Goal: Information Seeking & Learning: Find specific fact

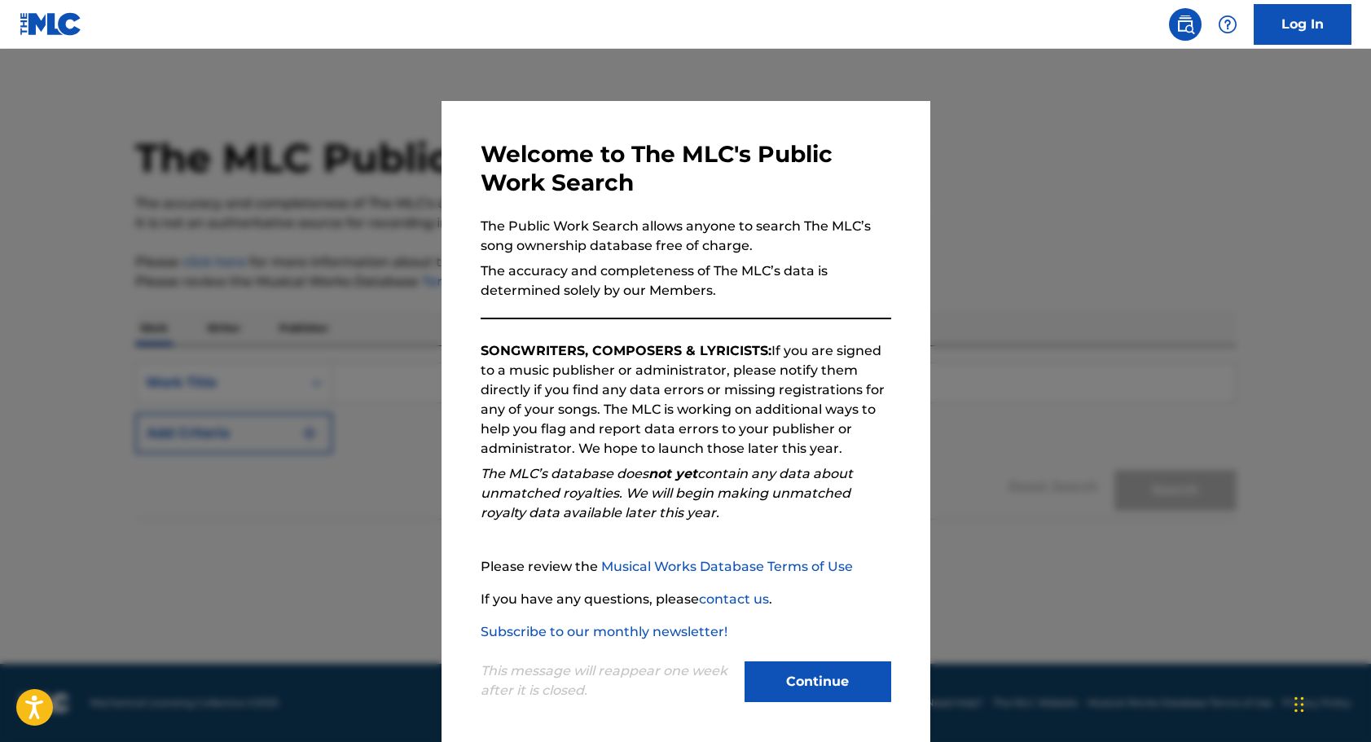
scroll to position [3, 0]
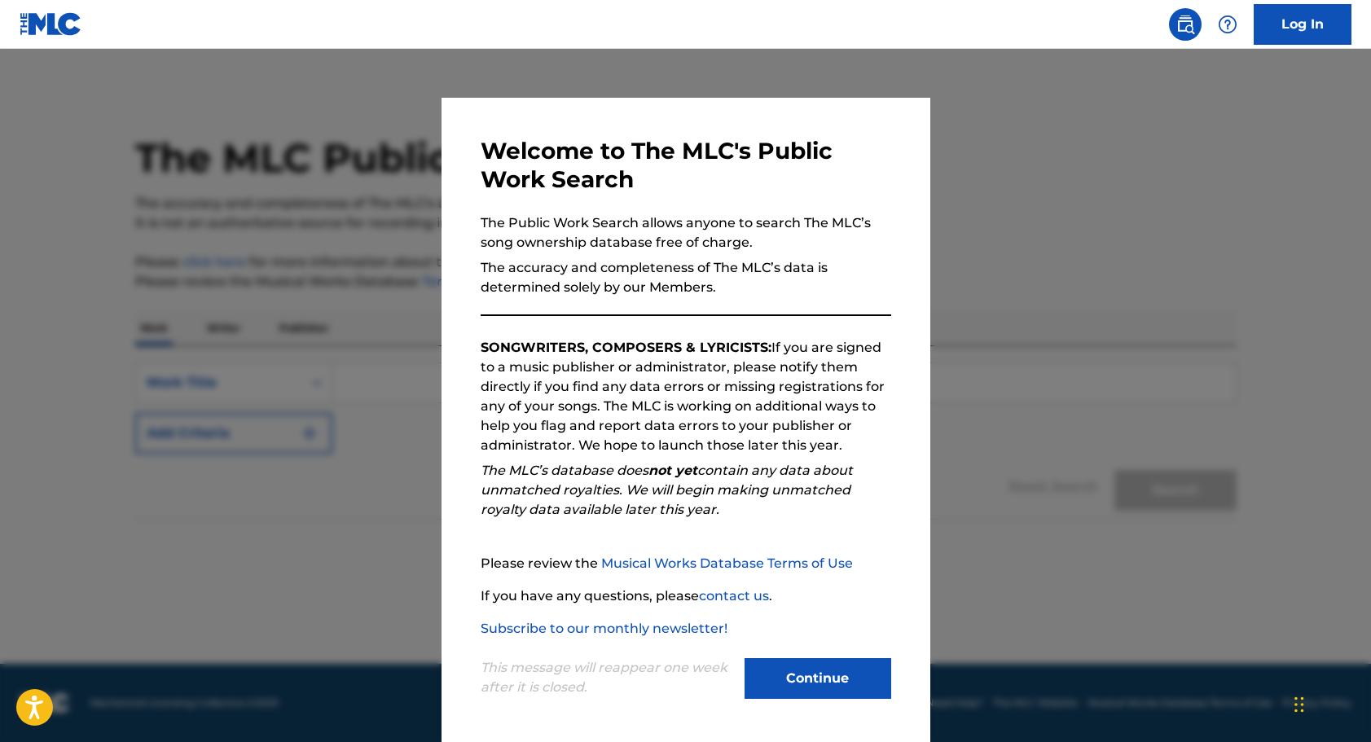
click at [772, 678] on button "Continue" at bounding box center [818, 678] width 147 height 41
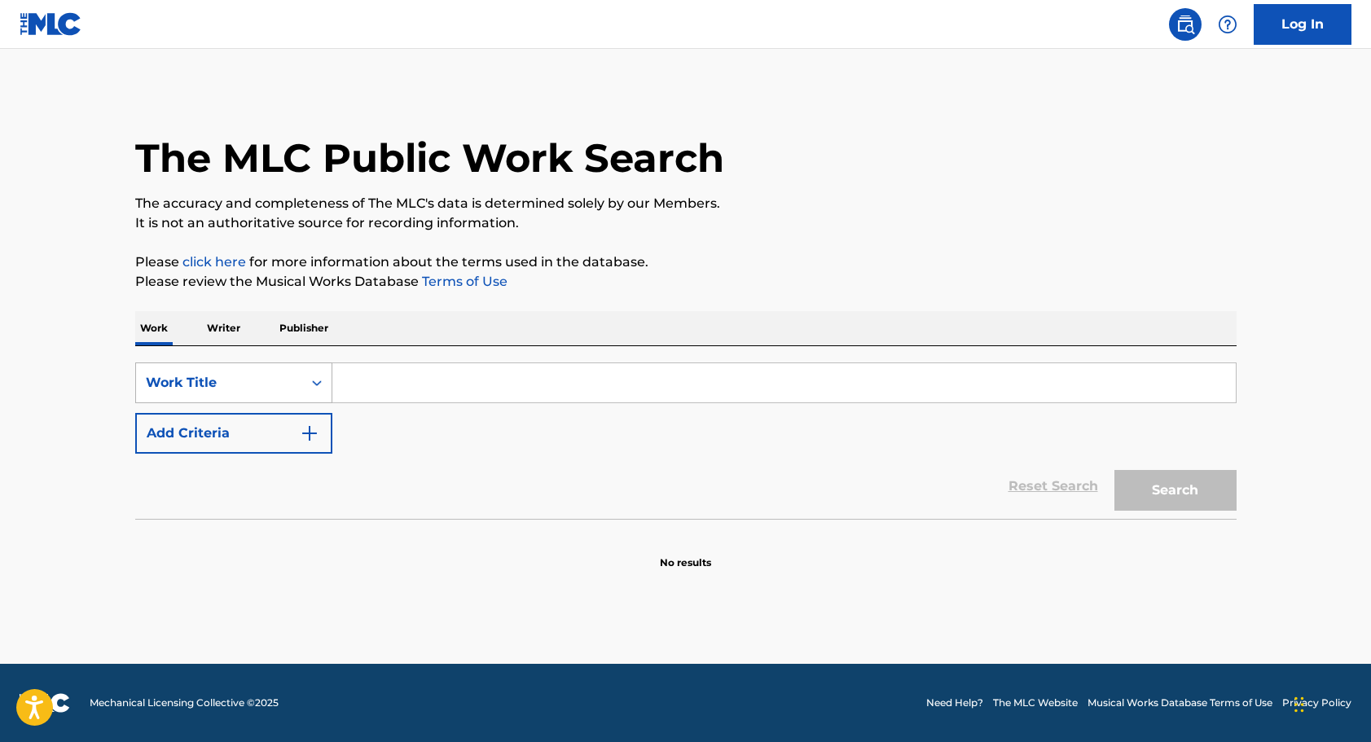
click at [316, 383] on icon "Search Form" at bounding box center [317, 383] width 16 height 16
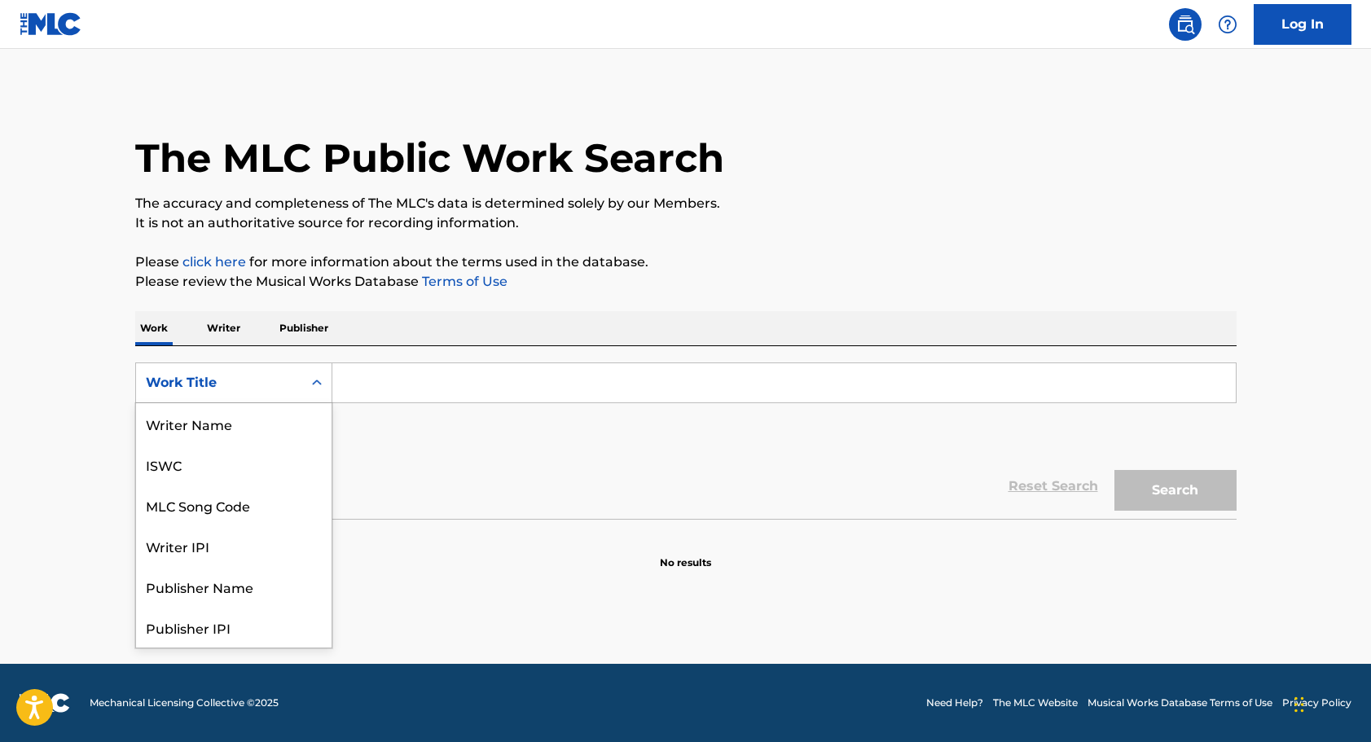
scroll to position [81, 0]
click at [280, 467] on div "Writer IPI" at bounding box center [234, 464] width 196 height 41
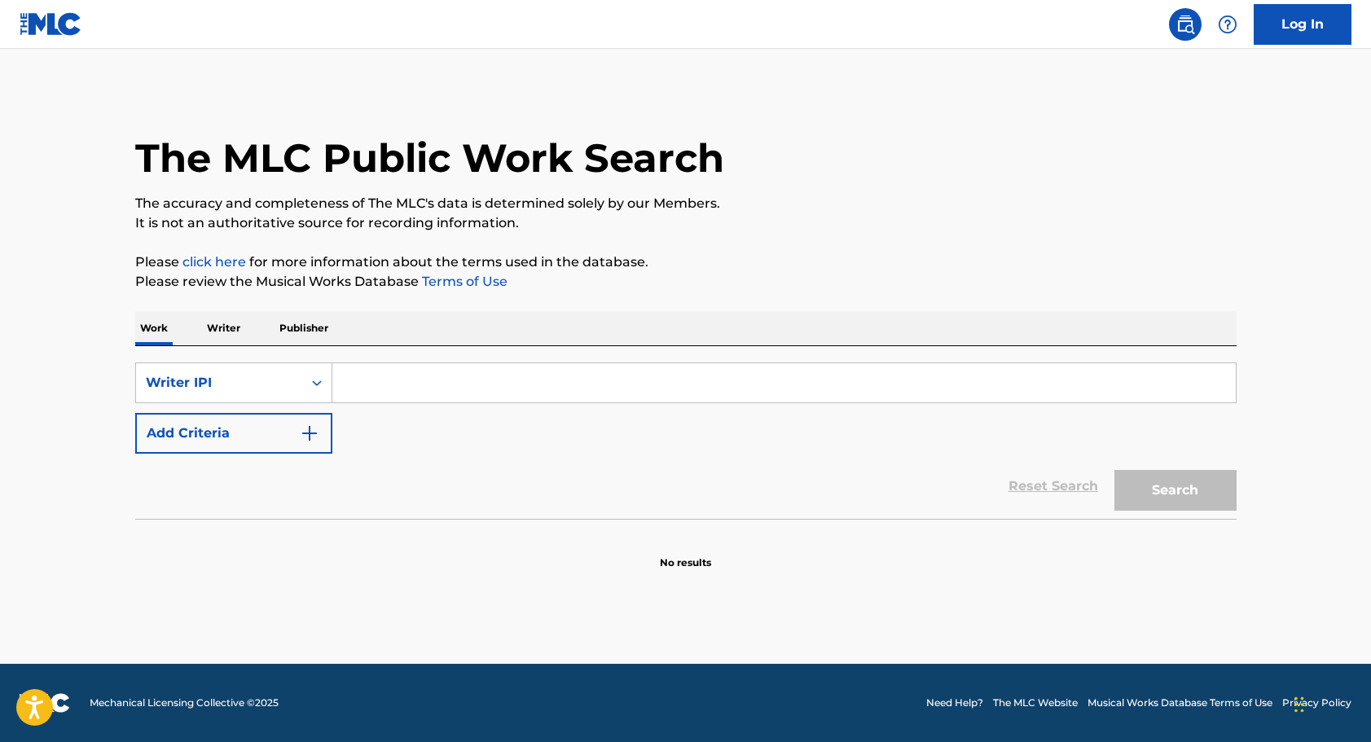
click at [385, 389] on input "Search Form" at bounding box center [783, 382] width 903 height 39
click at [1175, 490] on button "Search" at bounding box center [1175, 490] width 122 height 41
click at [1165, 487] on button "Search" at bounding box center [1175, 490] width 122 height 41
click at [345, 382] on input "340479271" at bounding box center [783, 382] width 903 height 39
type input "00340479271"
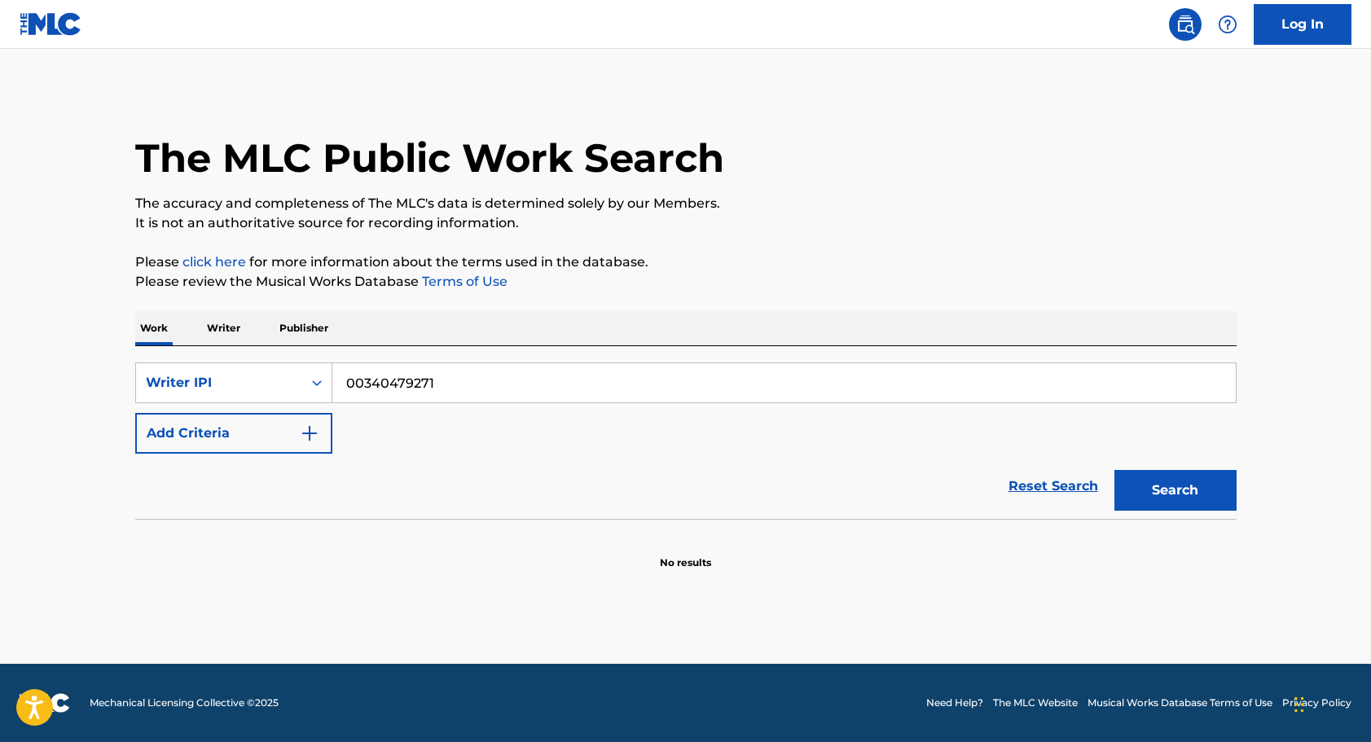
click at [1177, 483] on button "Search" at bounding box center [1175, 490] width 122 height 41
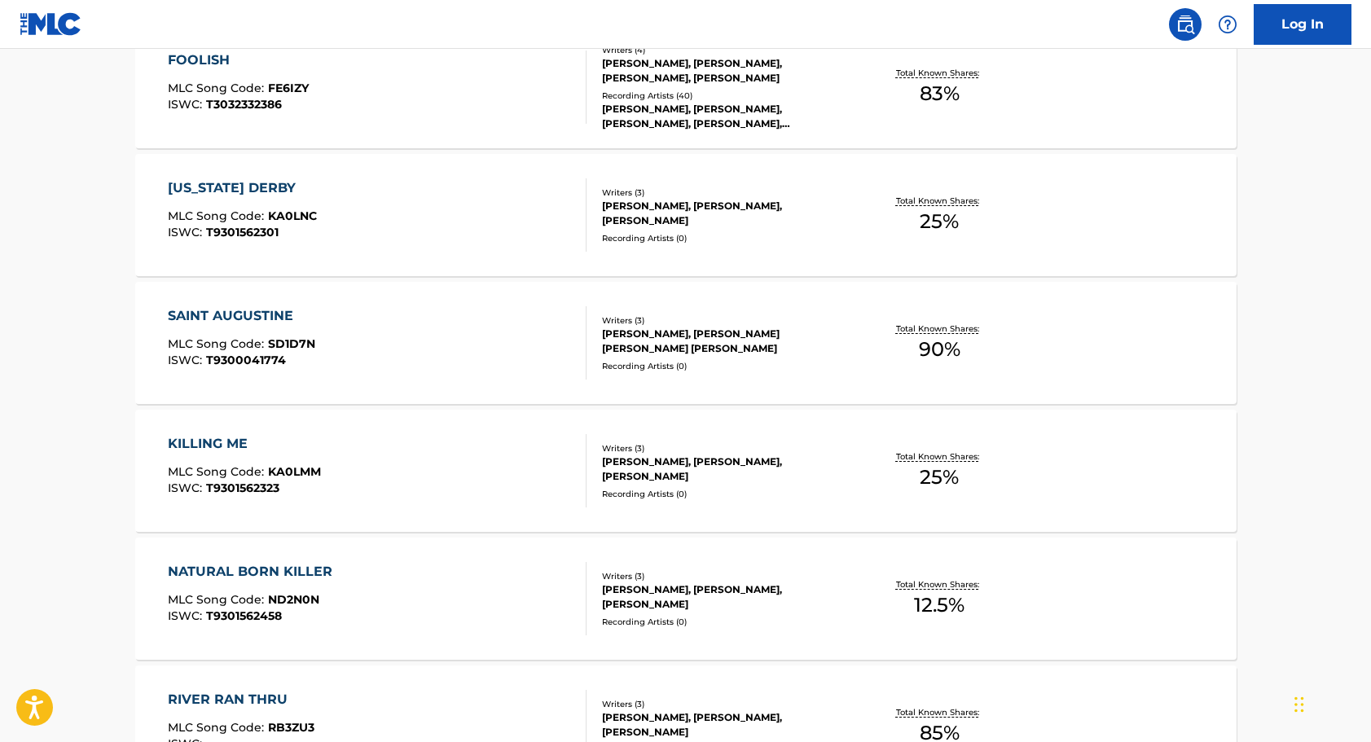
scroll to position [734, 0]
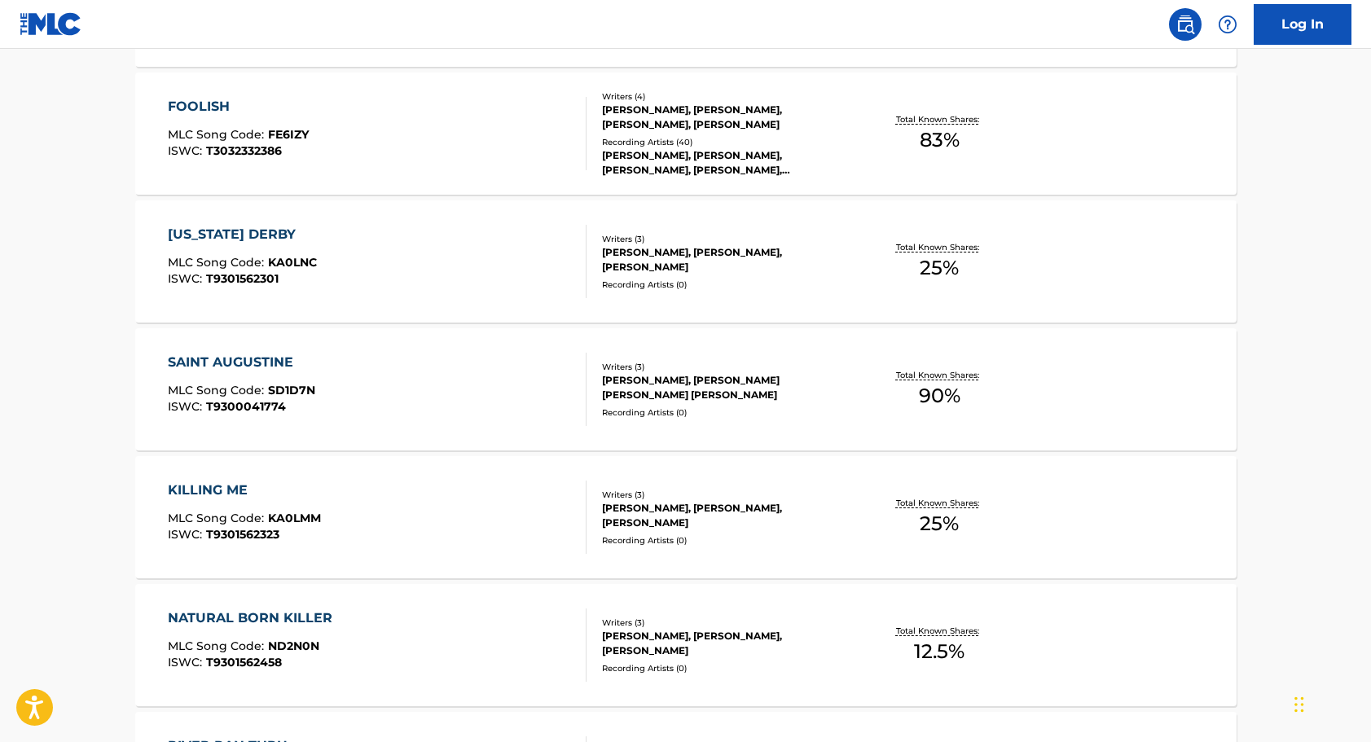
click at [468, 143] on div "FOOLISH MLC Song Code : FE6IZY ISWC : T3032332386" at bounding box center [377, 133] width 419 height 73
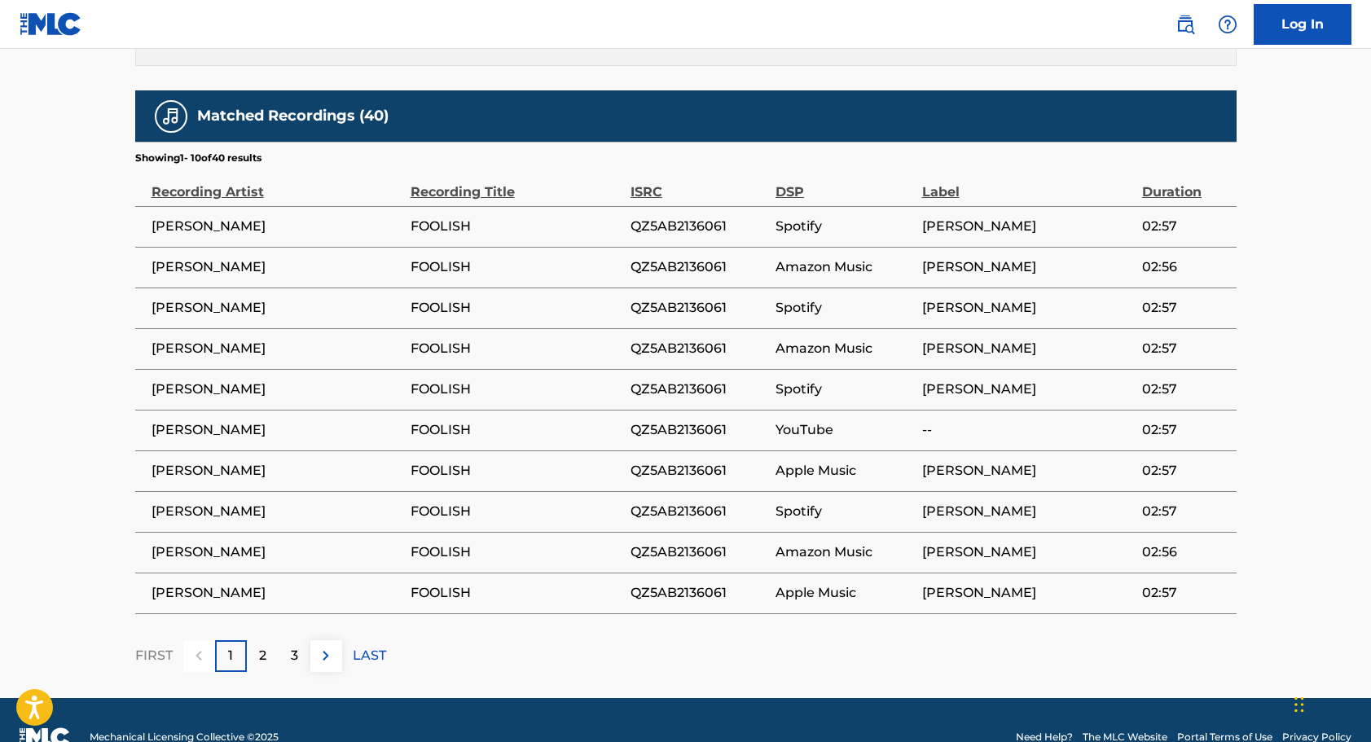
scroll to position [1386, 0]
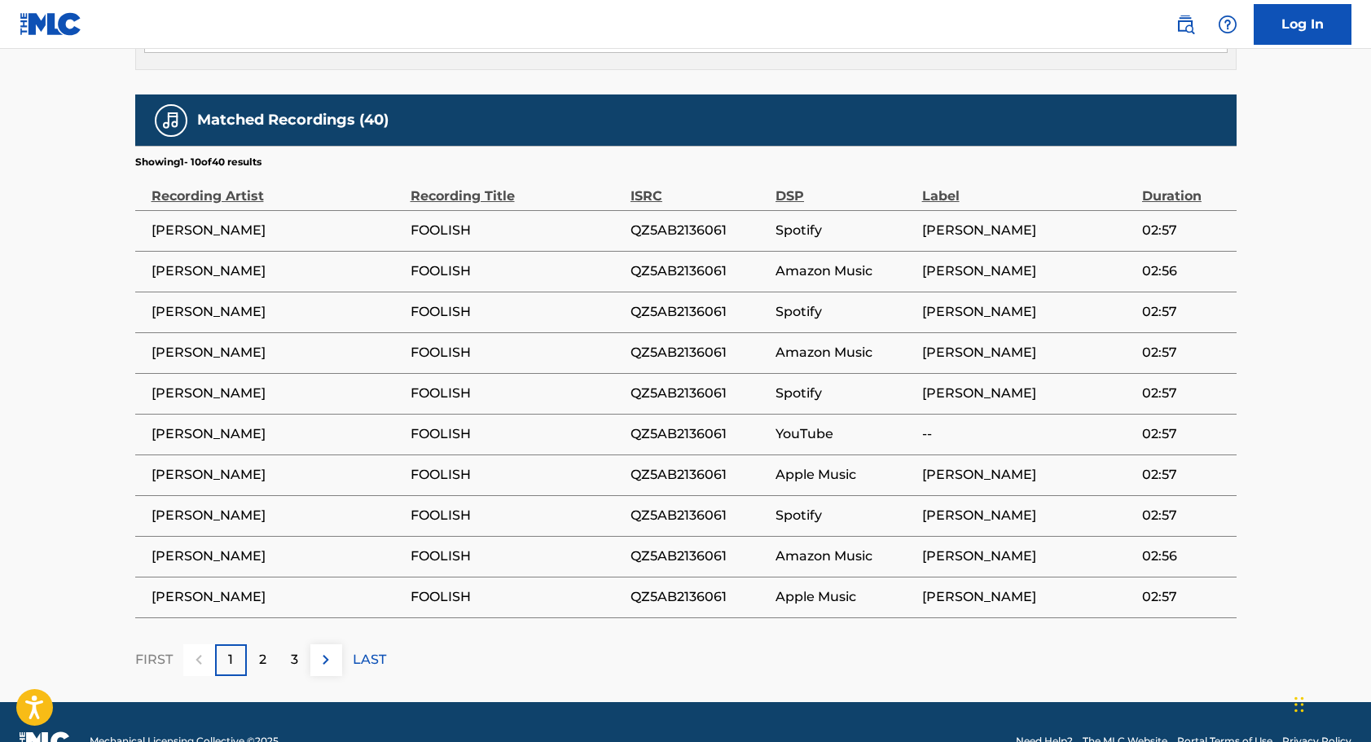
click at [330, 650] on img at bounding box center [326, 660] width 20 height 20
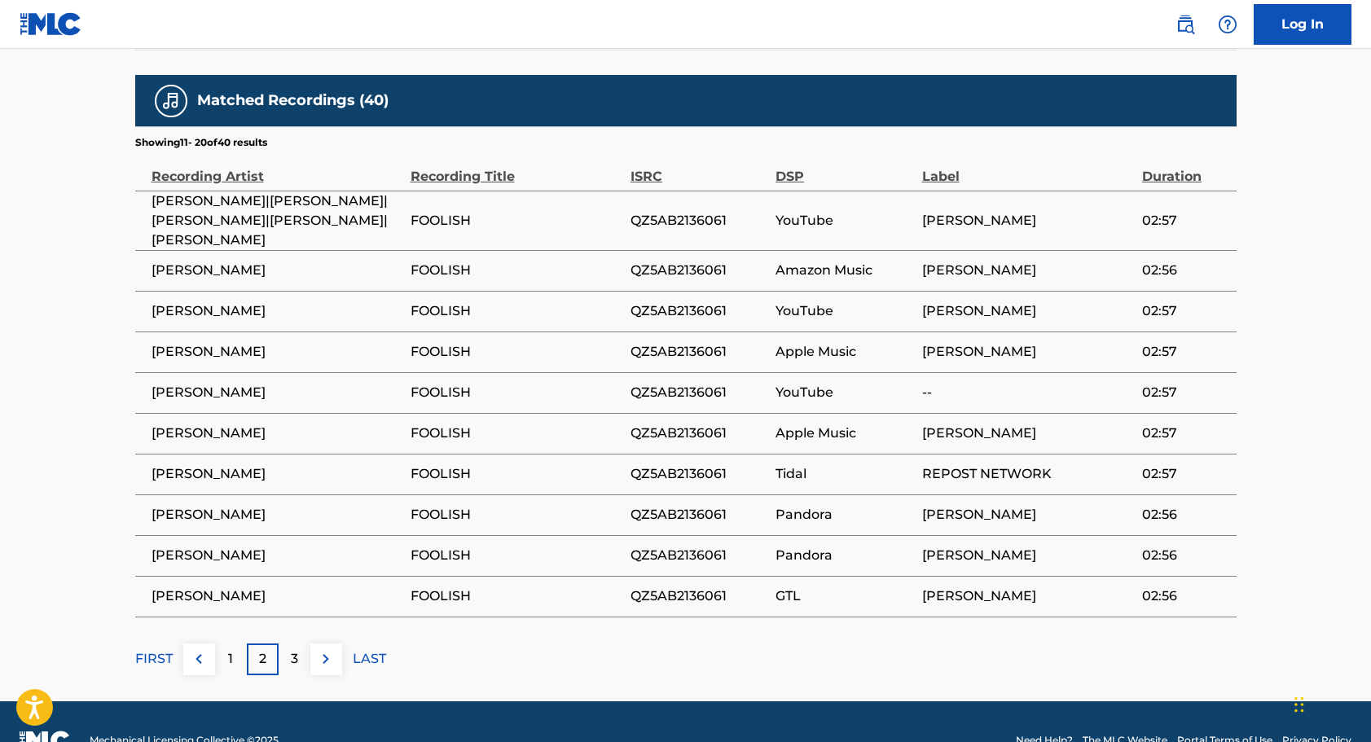
scroll to position [1405, 0]
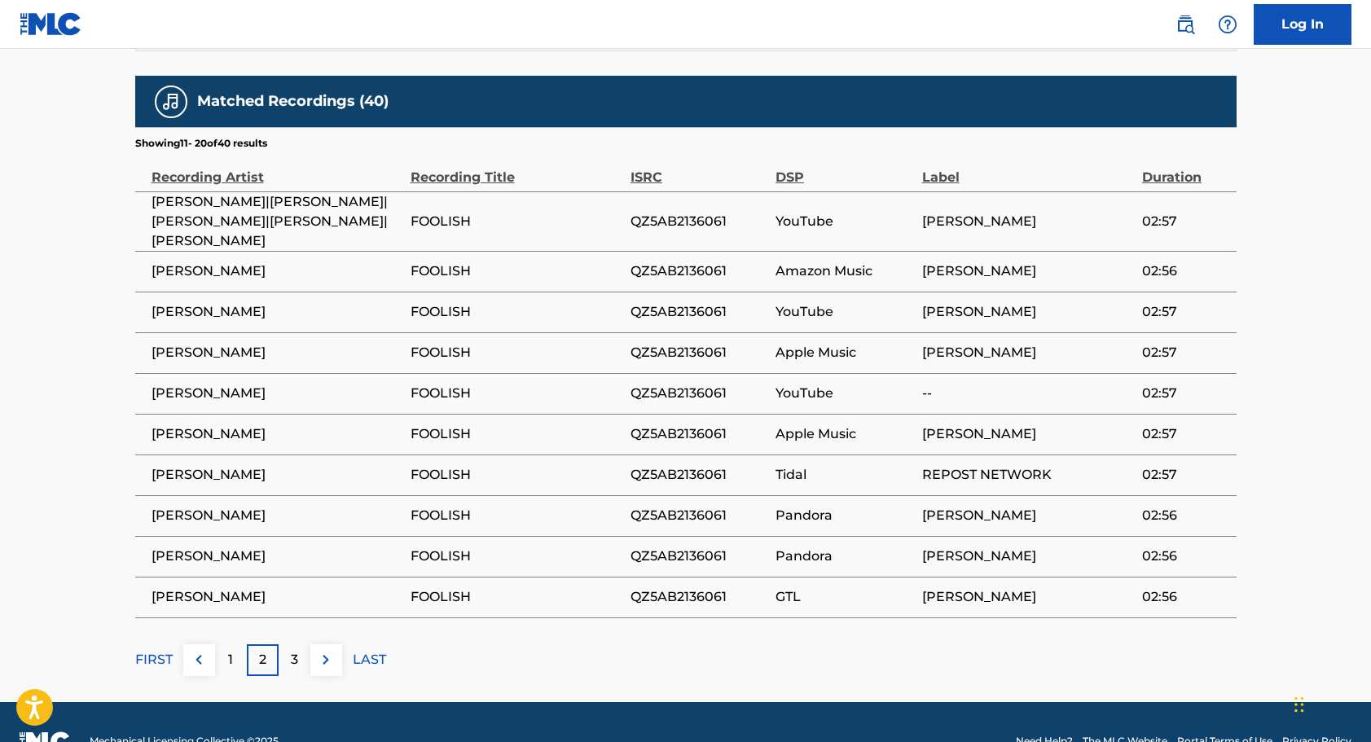
click at [323, 650] on img at bounding box center [326, 660] width 20 height 20
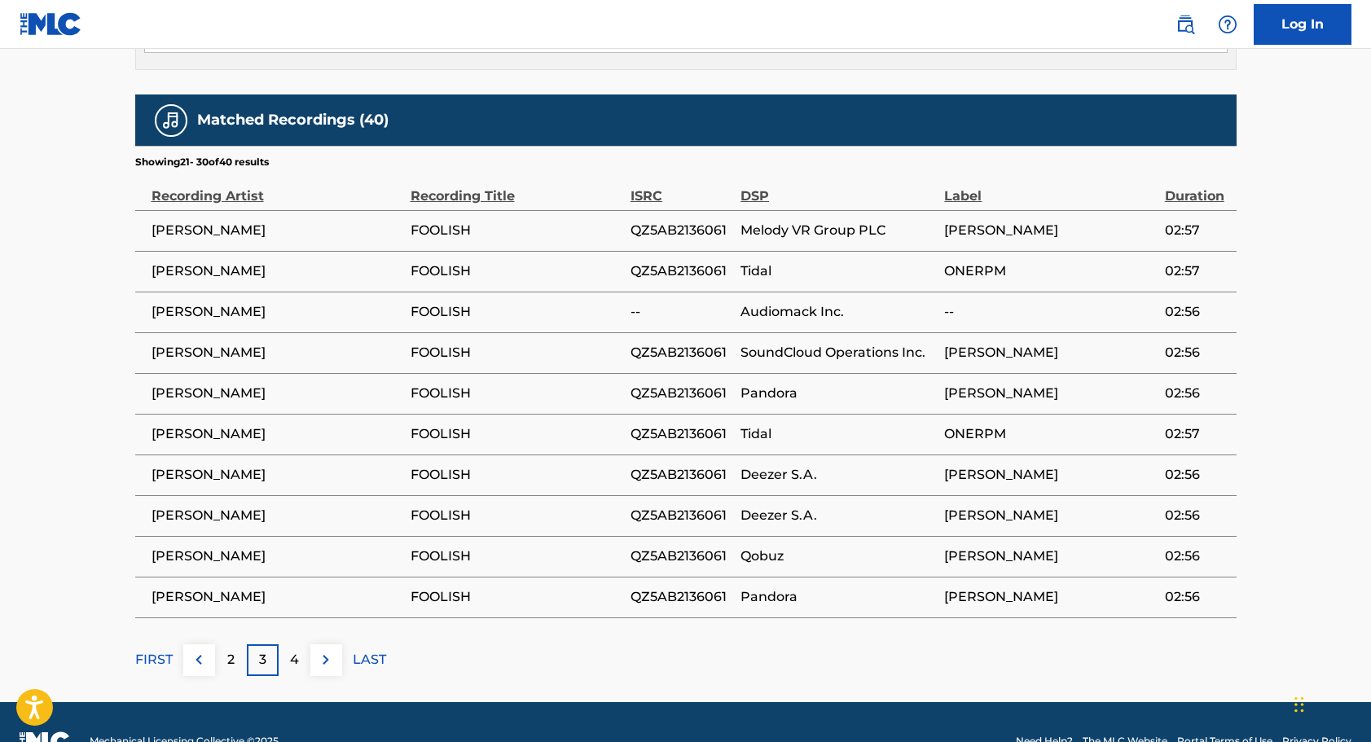
click at [323, 650] on img at bounding box center [326, 660] width 20 height 20
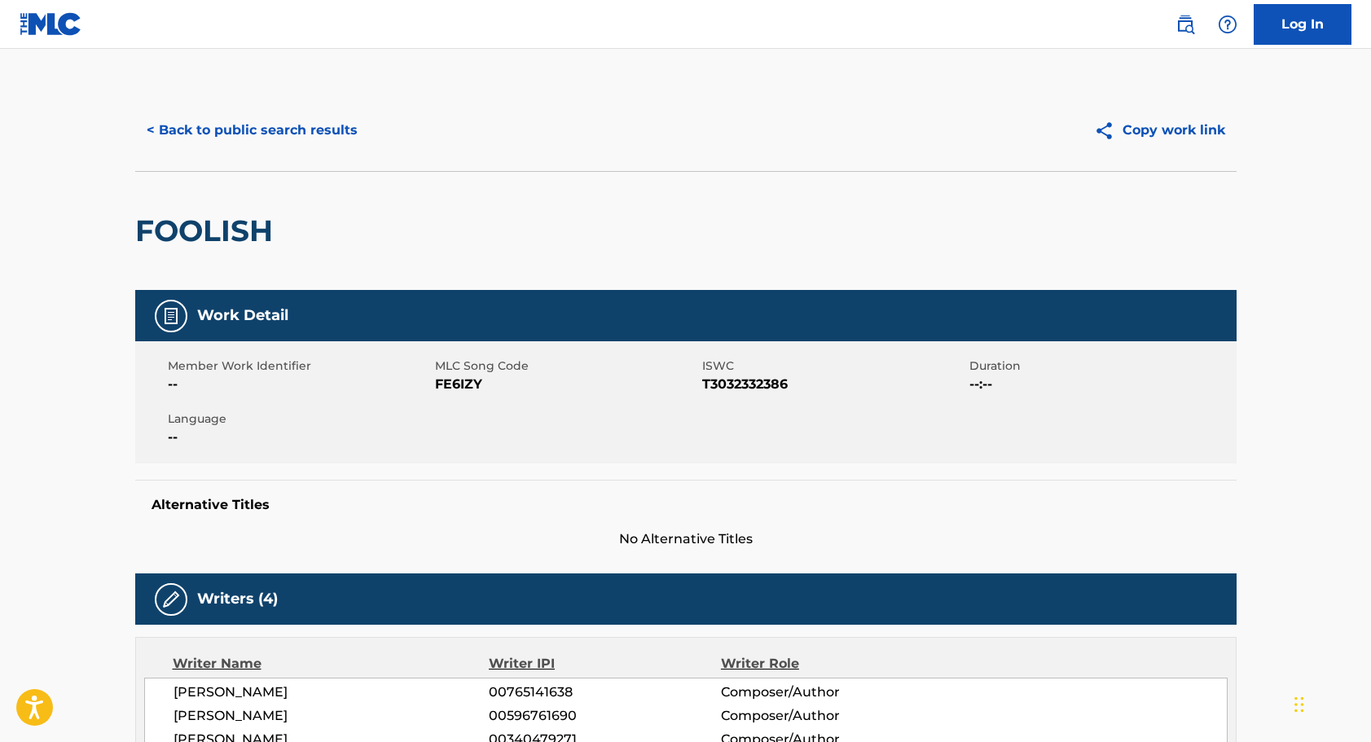
scroll to position [0, 0]
click at [187, 130] on button "< Back to public search results" at bounding box center [252, 130] width 234 height 41
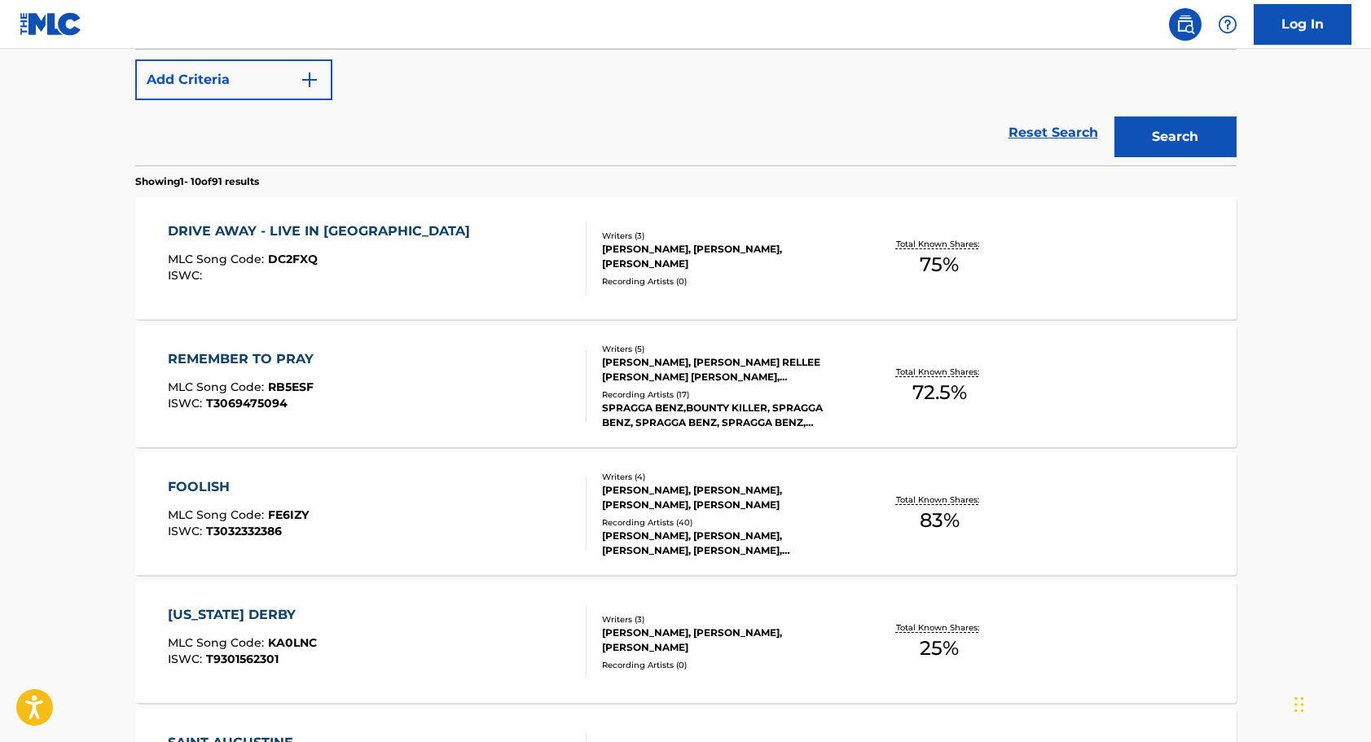
scroll to position [357, 0]
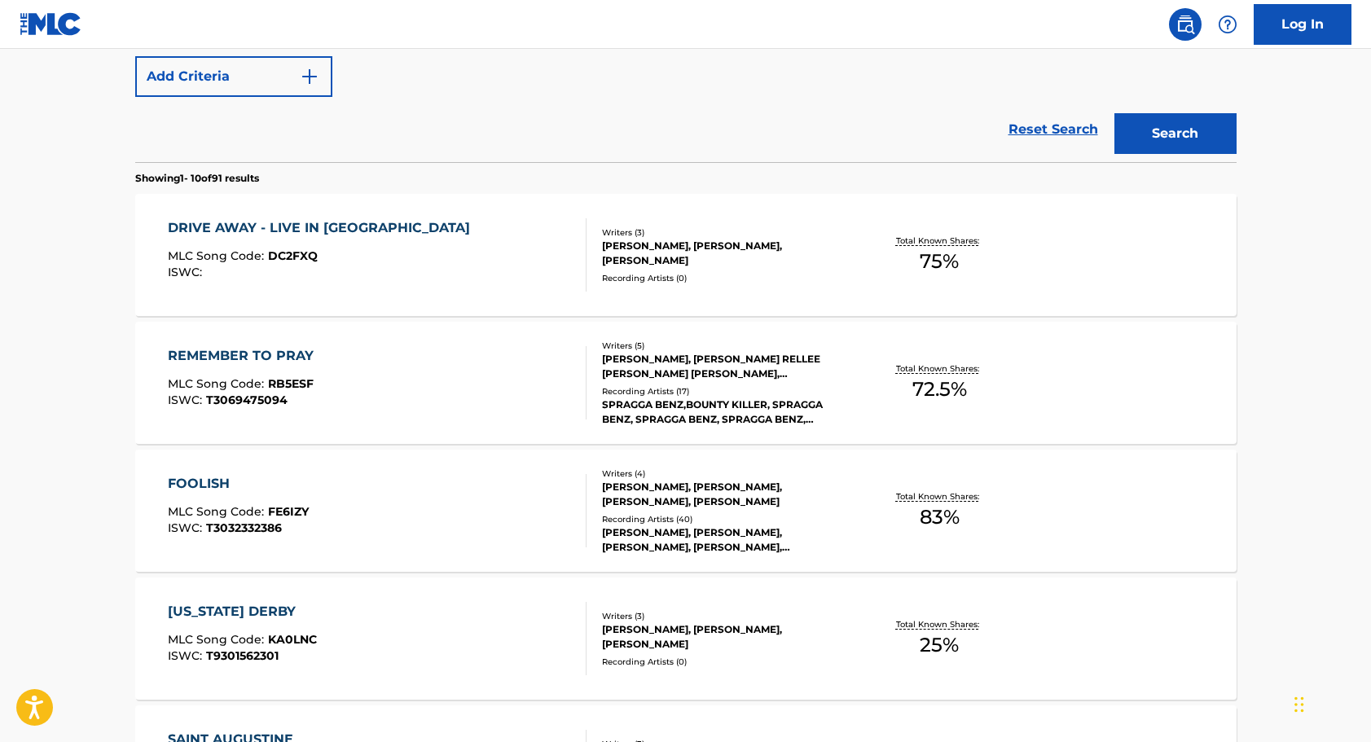
click at [732, 259] on div "[PERSON_NAME], [PERSON_NAME], [PERSON_NAME]" at bounding box center [725, 253] width 246 height 29
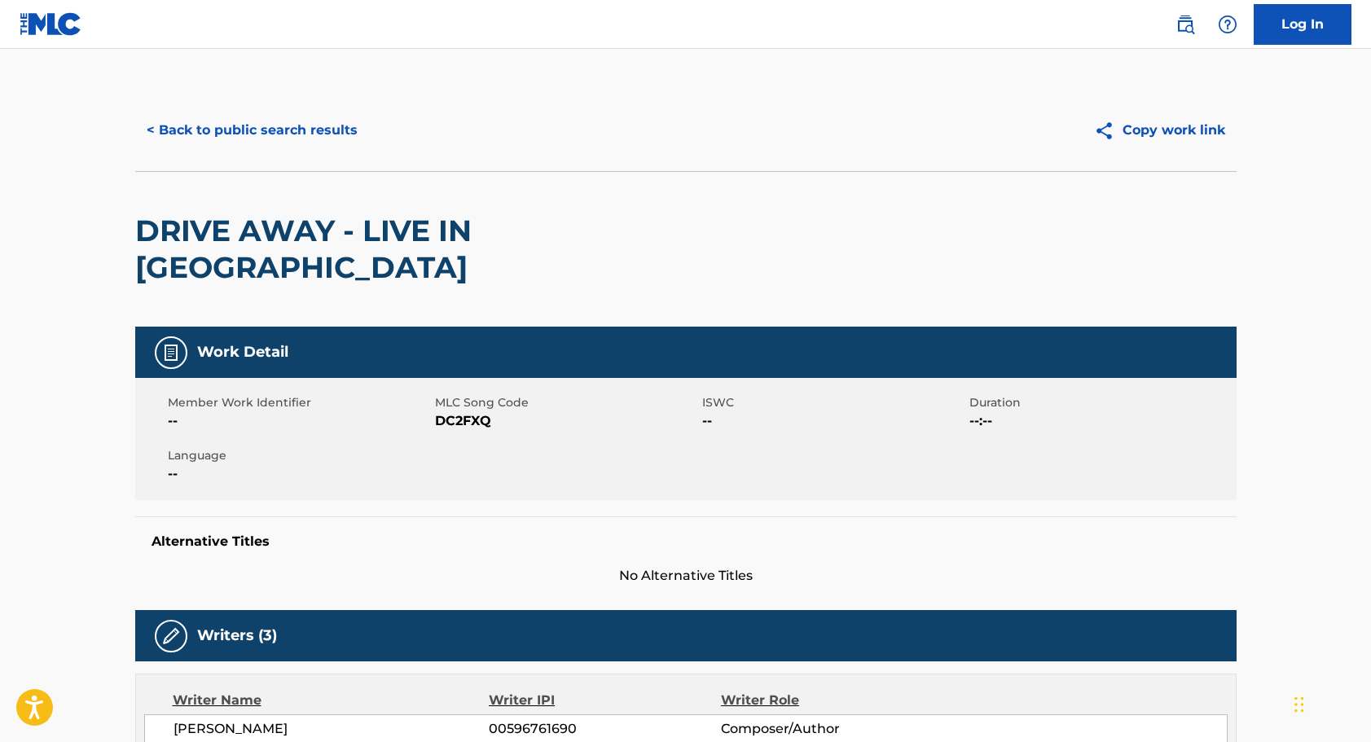
click at [189, 128] on button "< Back to public search results" at bounding box center [252, 130] width 234 height 41
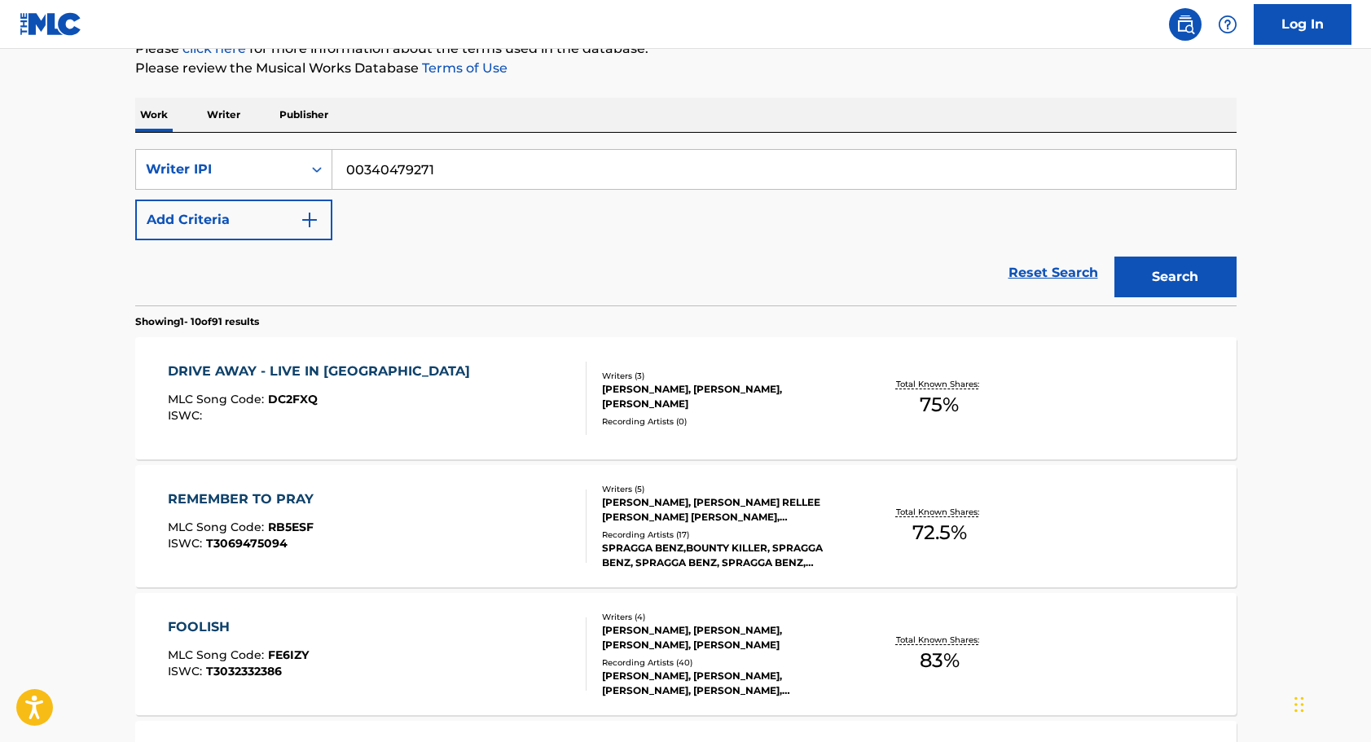
scroll to position [215, 0]
click at [279, 393] on span "DC2FXQ" at bounding box center [293, 397] width 50 height 15
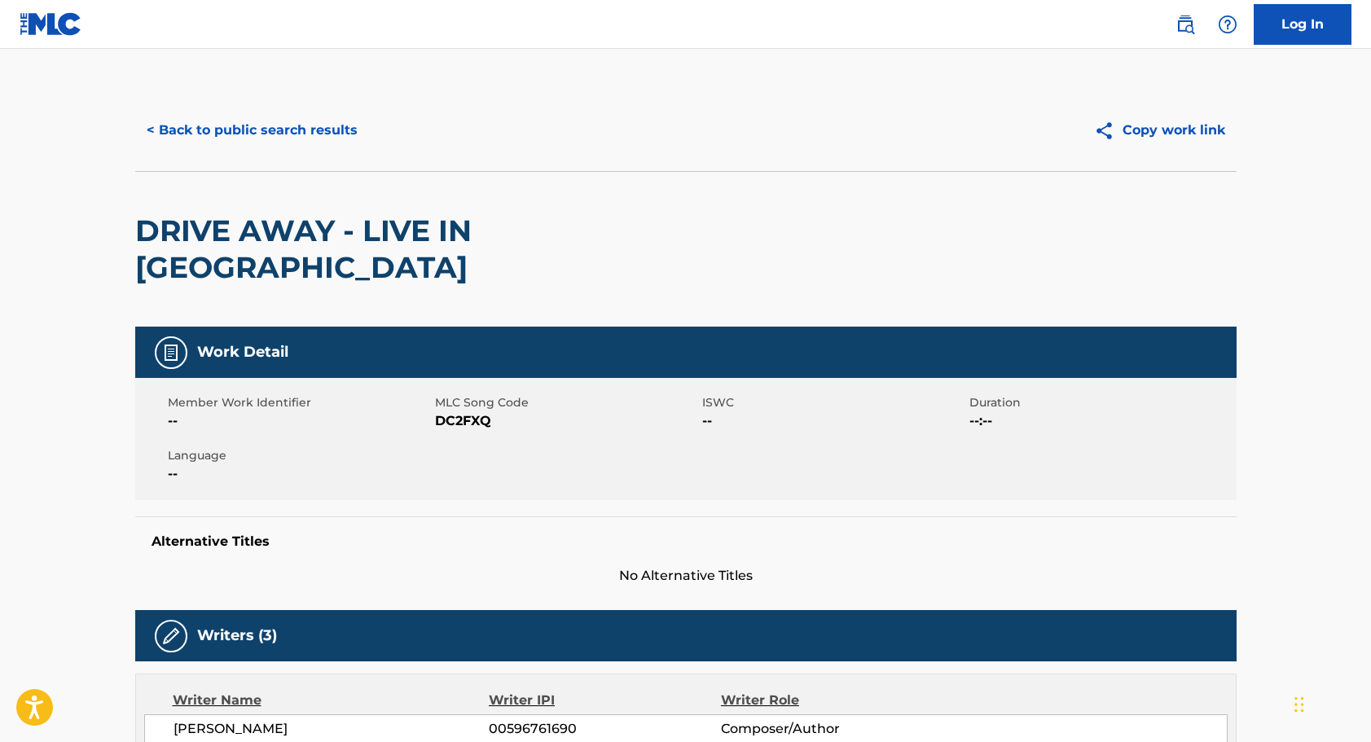
click at [450, 411] on span "DC2FXQ" at bounding box center [566, 421] width 263 height 20
copy span "DC2FXQ"
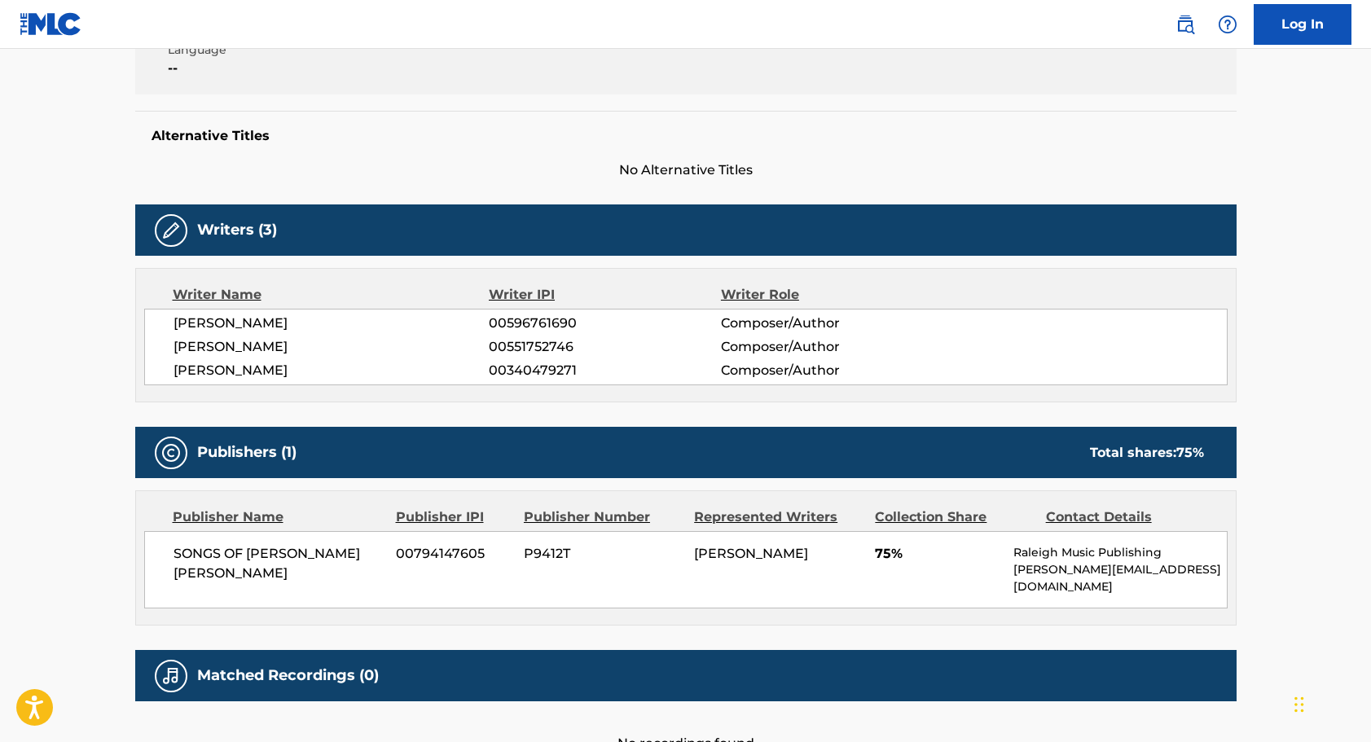
scroll to position [409, 0]
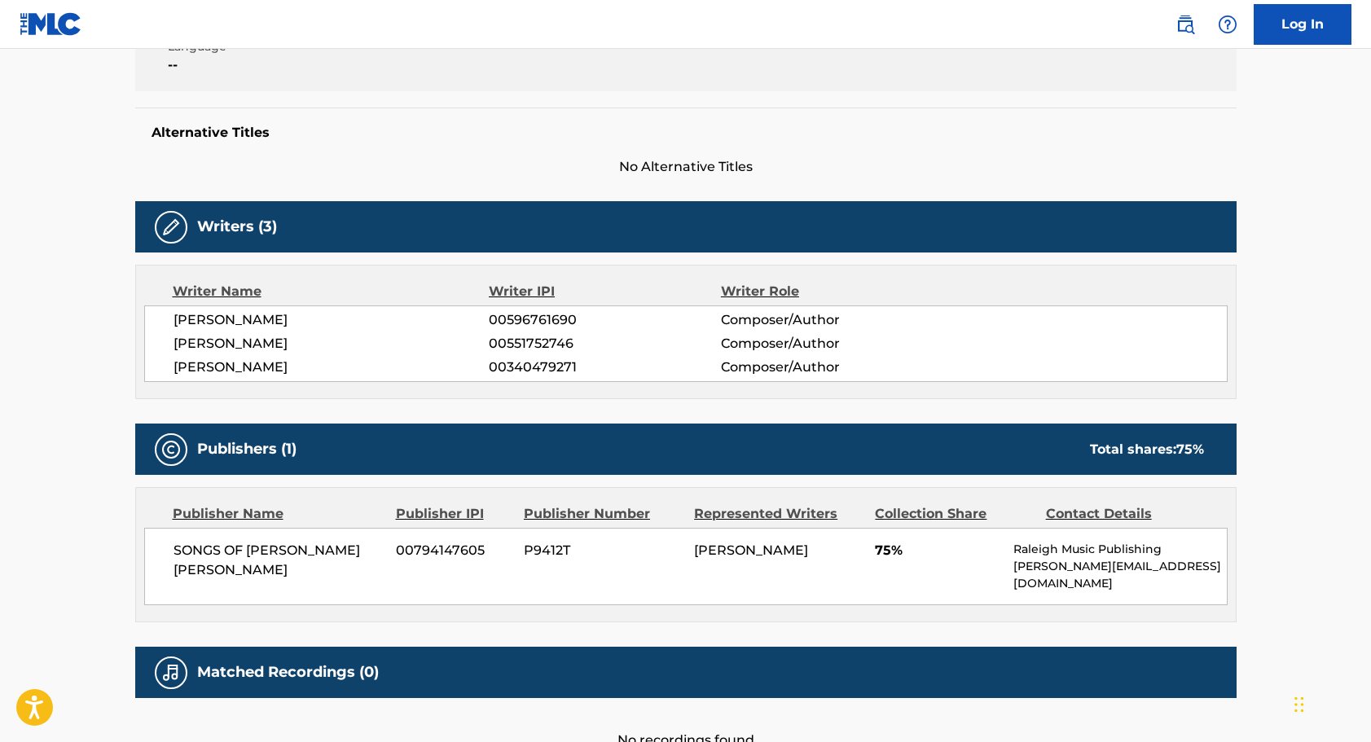
click at [512, 358] on span "00340479271" at bounding box center [604, 368] width 231 height 20
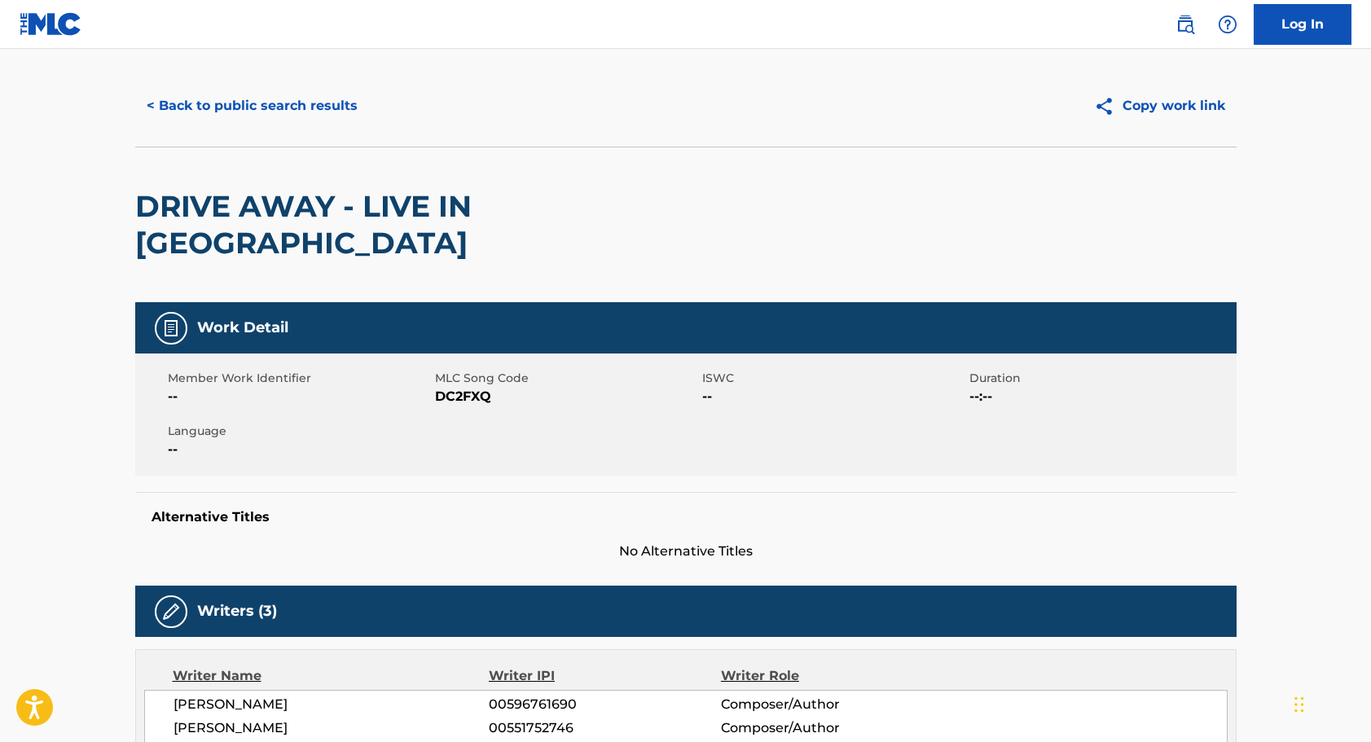
scroll to position [26, 0]
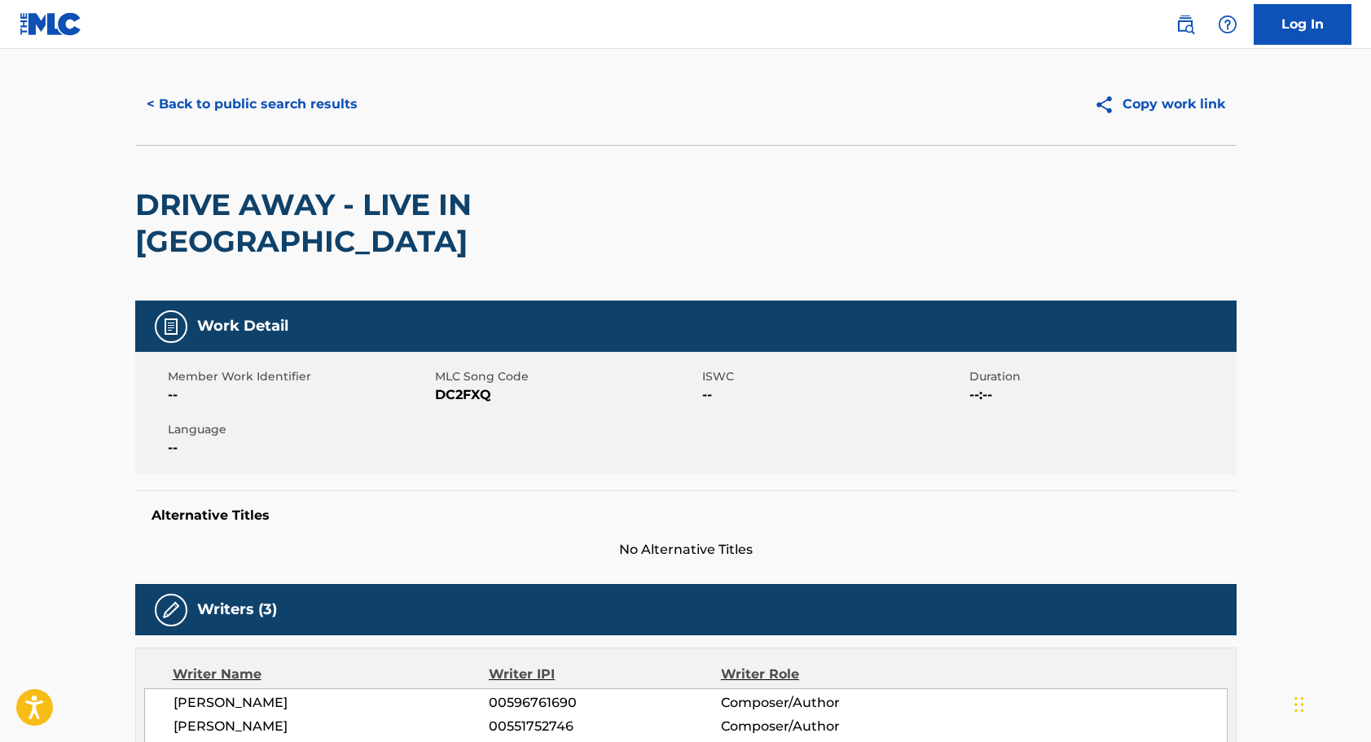
click at [174, 94] on button "< Back to public search results" at bounding box center [252, 104] width 234 height 41
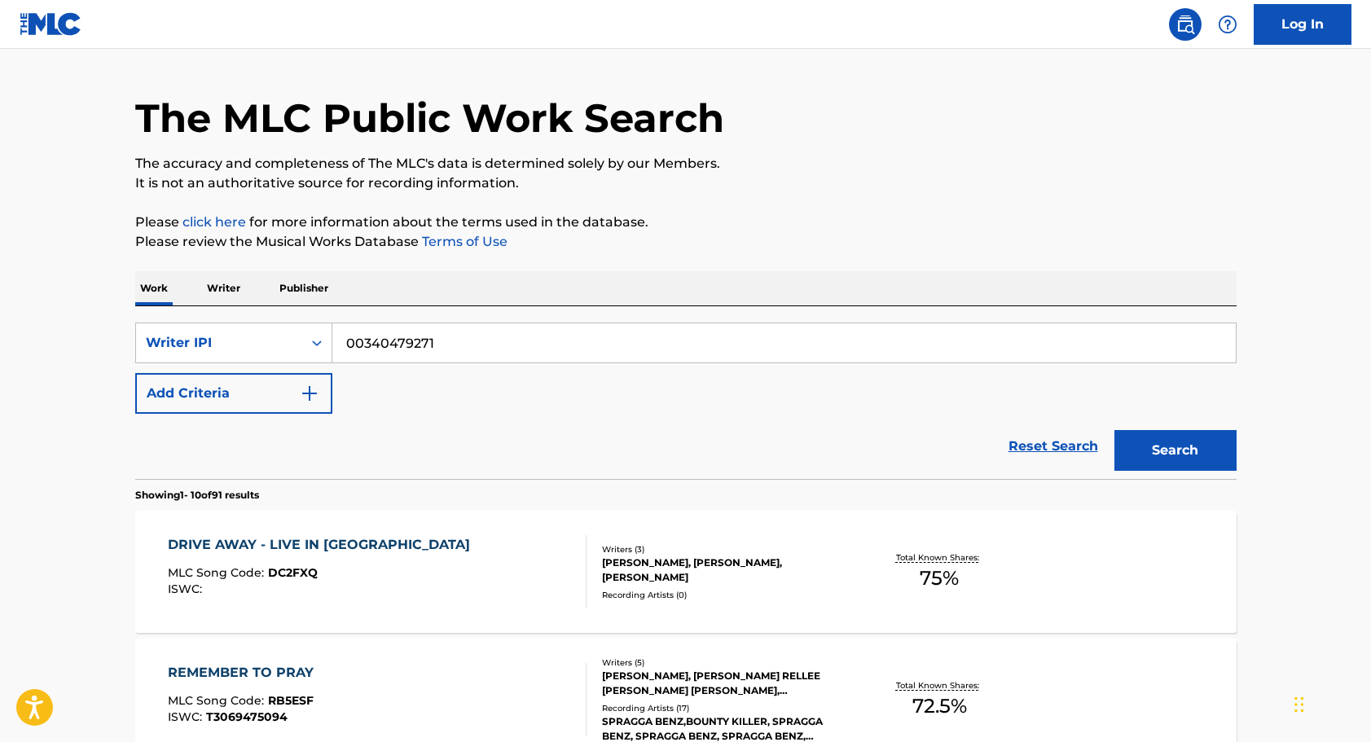
scroll to position [31, 0]
